Goal: Task Accomplishment & Management: Manage account settings

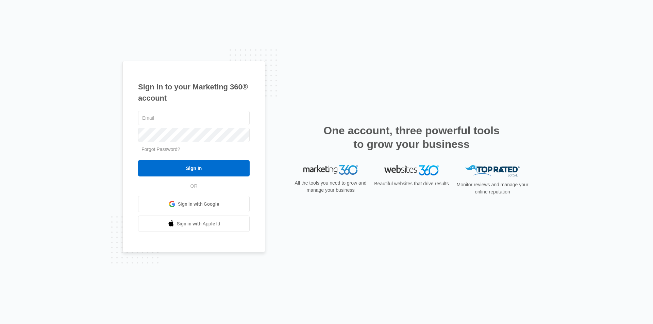
type input "Russelllawnandlandscaping@gmail.com"
click at [211, 179] on div "Russelllawnandlandscaping@gmail.com Forgot Password? Sign In OR Sign in with Go…" at bounding box center [194, 171] width 112 height 123
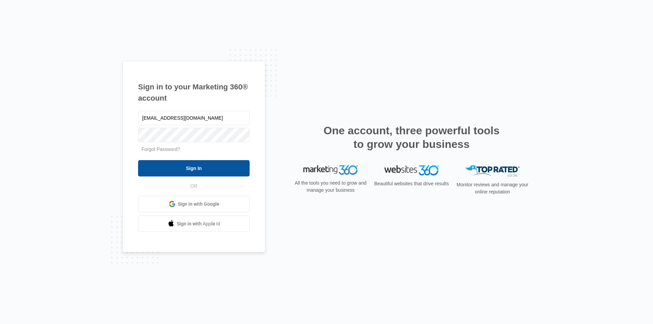
click at [213, 174] on input "Sign In" at bounding box center [194, 168] width 112 height 16
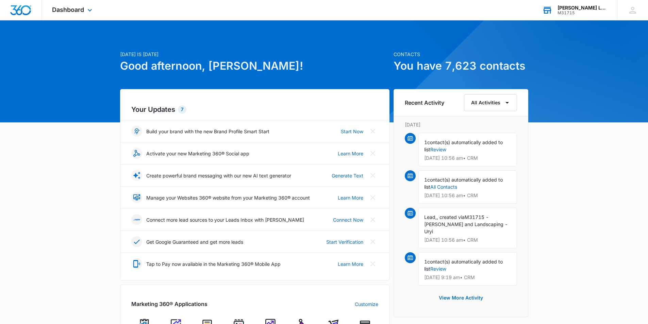
click at [569, 11] on div "M31715" at bounding box center [582, 13] width 50 height 5
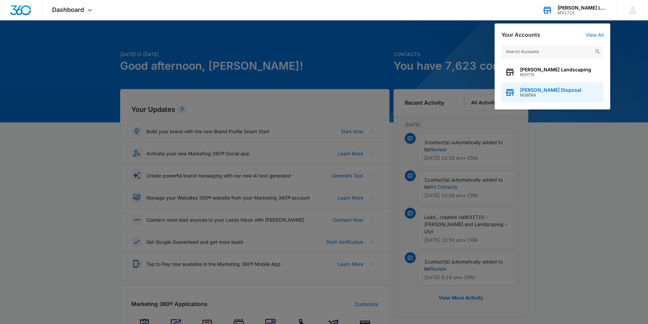
click at [537, 97] on span "M38584" at bounding box center [550, 95] width 61 height 5
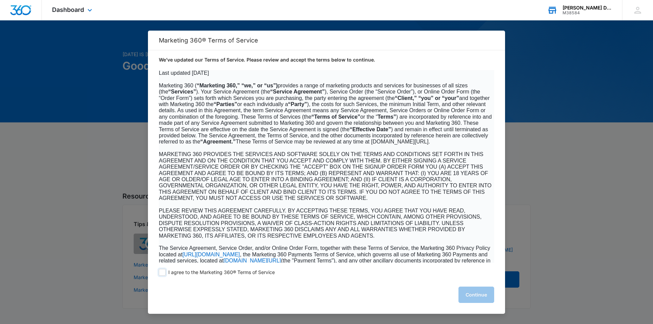
click at [160, 273] on span at bounding box center [162, 272] width 7 height 7
click at [160, 273] on input "I agree to the Marketing 360® Terms of Service" at bounding box center [162, 272] width 7 height 7
checkbox input "true"
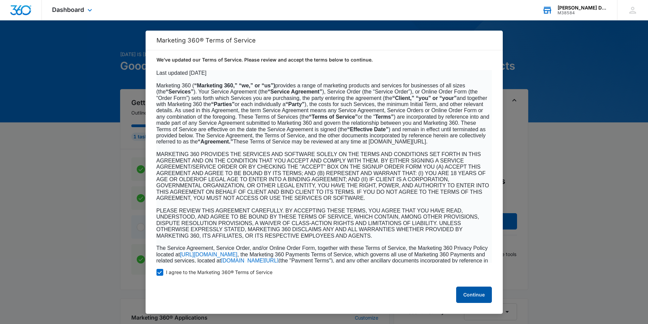
click at [486, 297] on button "Continue" at bounding box center [474, 295] width 36 height 16
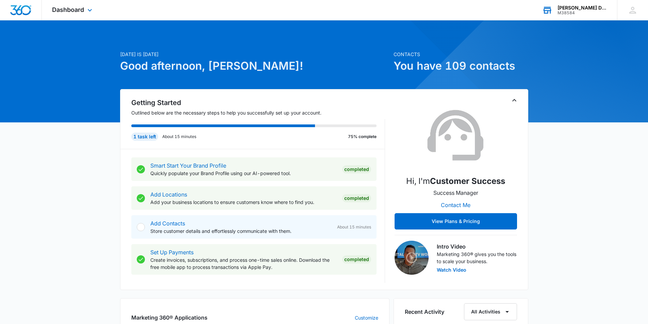
click at [67, 5] on div "Dashboard Apps Reputation Websites Forms CRM Email Social Shop Payments POS Con…" at bounding box center [73, 10] width 62 height 20
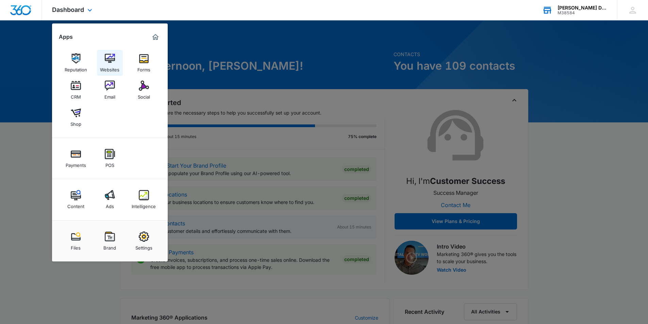
click at [106, 60] on img at bounding box center [110, 58] width 10 height 10
